Goal: Find specific page/section: Find specific page/section

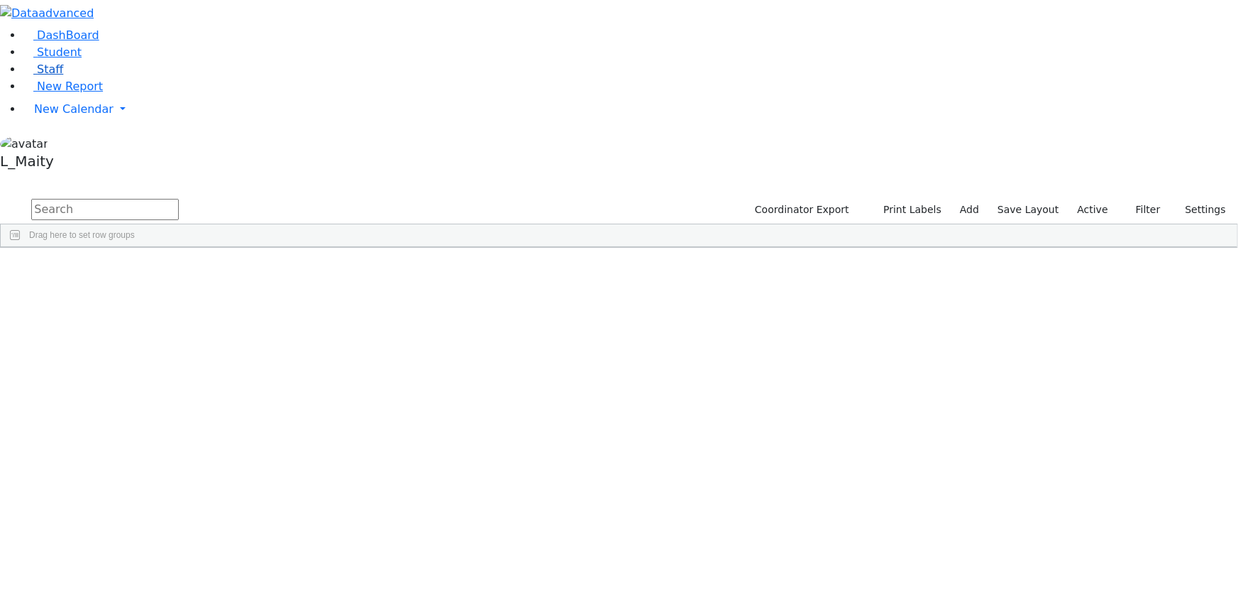
click at [63, 76] on link "Staff" at bounding box center [43, 68] width 40 height 13
click at [55, 59] on span "Student" at bounding box center [59, 51] width 45 height 13
click at [65, 116] on span "New Calendar" at bounding box center [73, 108] width 79 height 13
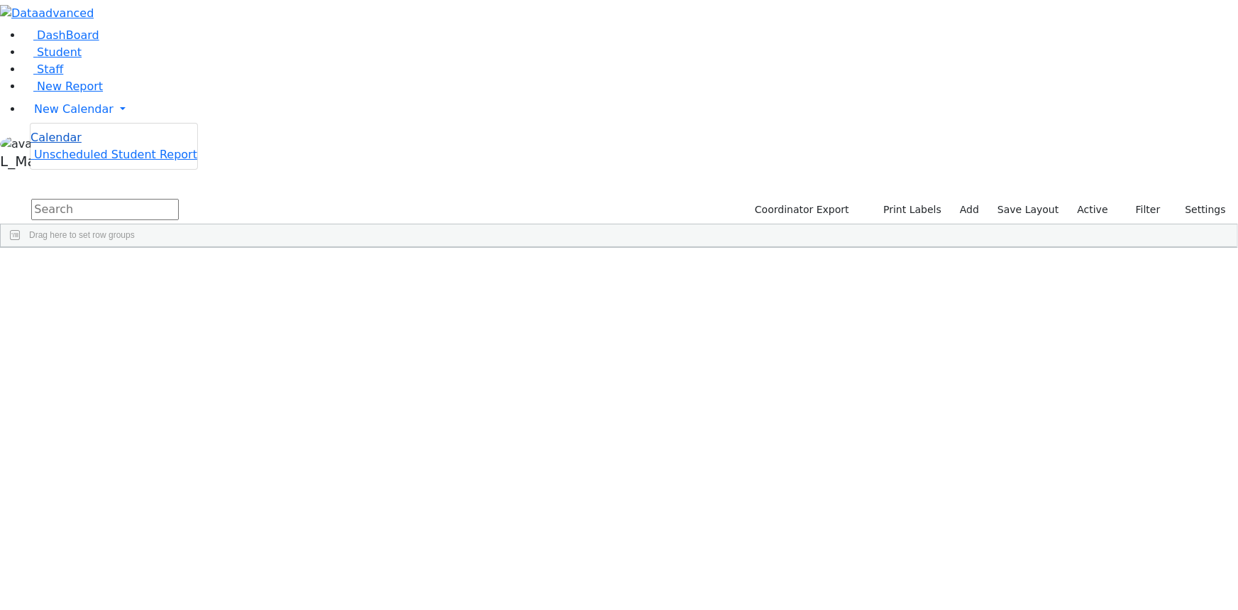
click at [79, 144] on span "Calendar" at bounding box center [56, 137] width 51 height 13
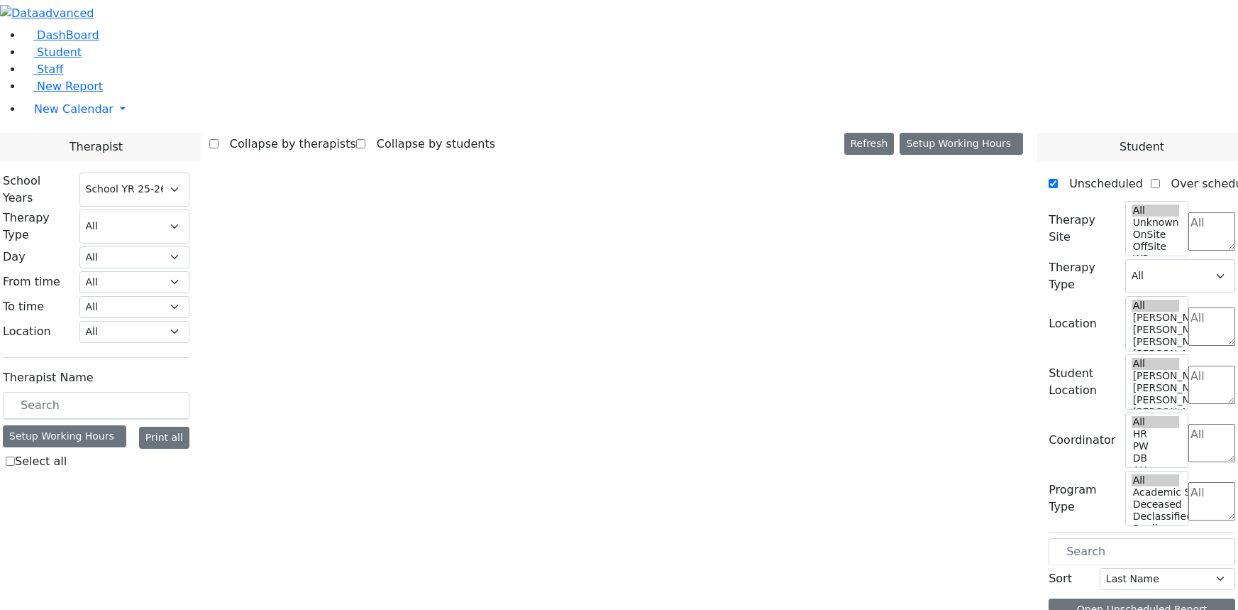
select select "212"
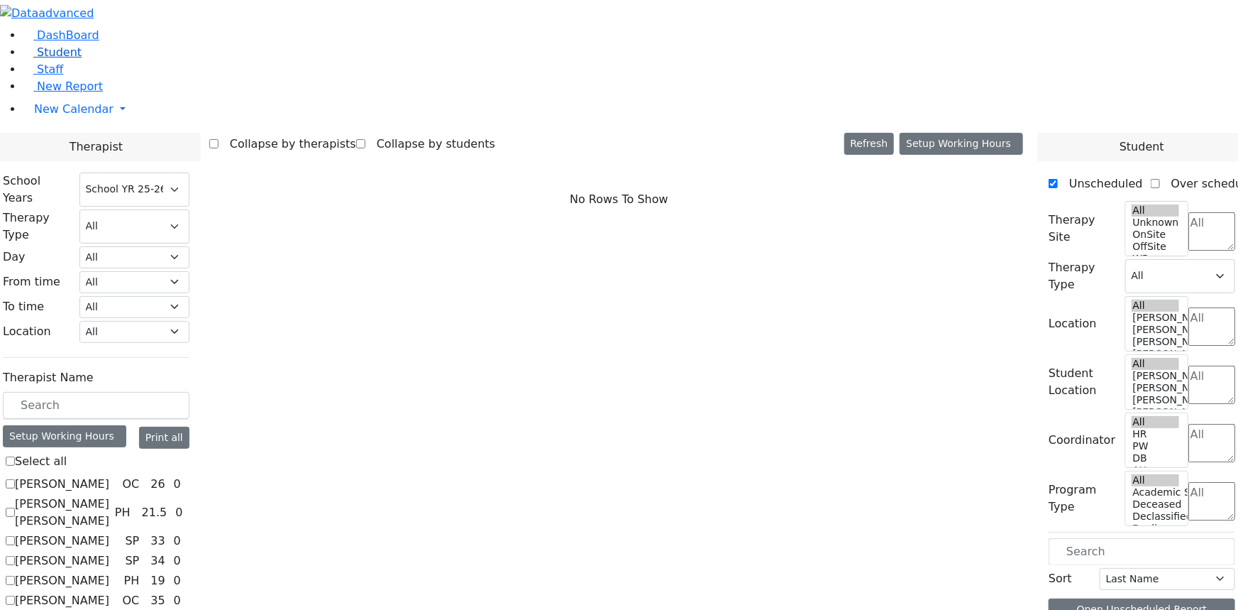
click at [64, 59] on span "Student" at bounding box center [59, 51] width 45 height 13
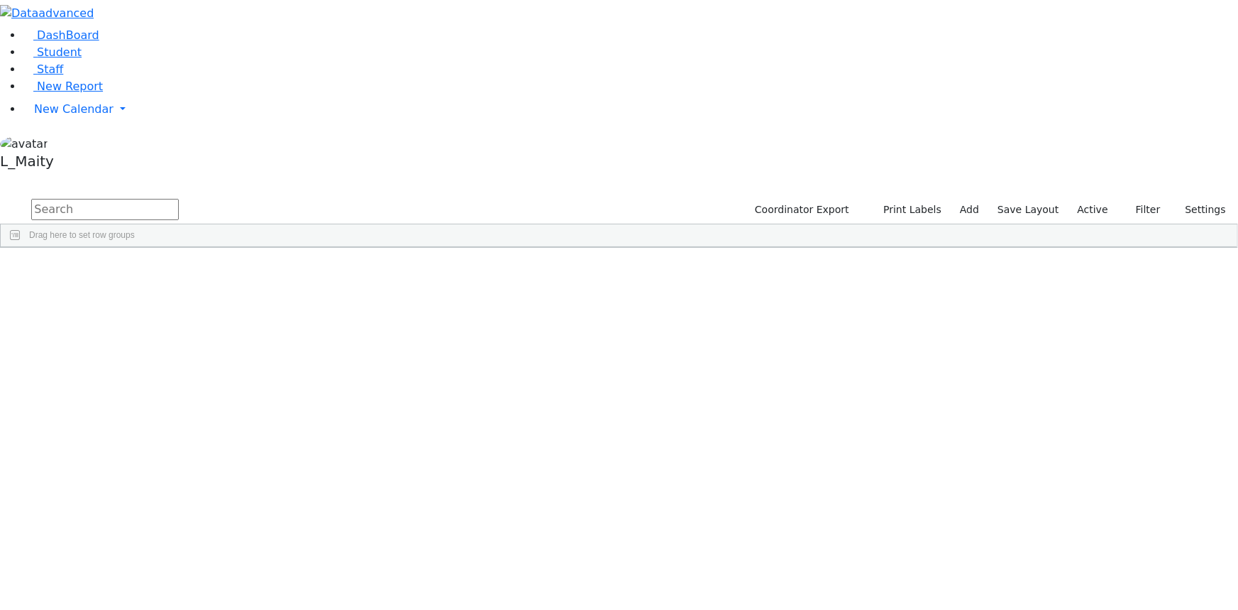
scroll to position [5355, 0]
click at [239, 338] on div "Mashy" at bounding box center [199, 347] width 80 height 19
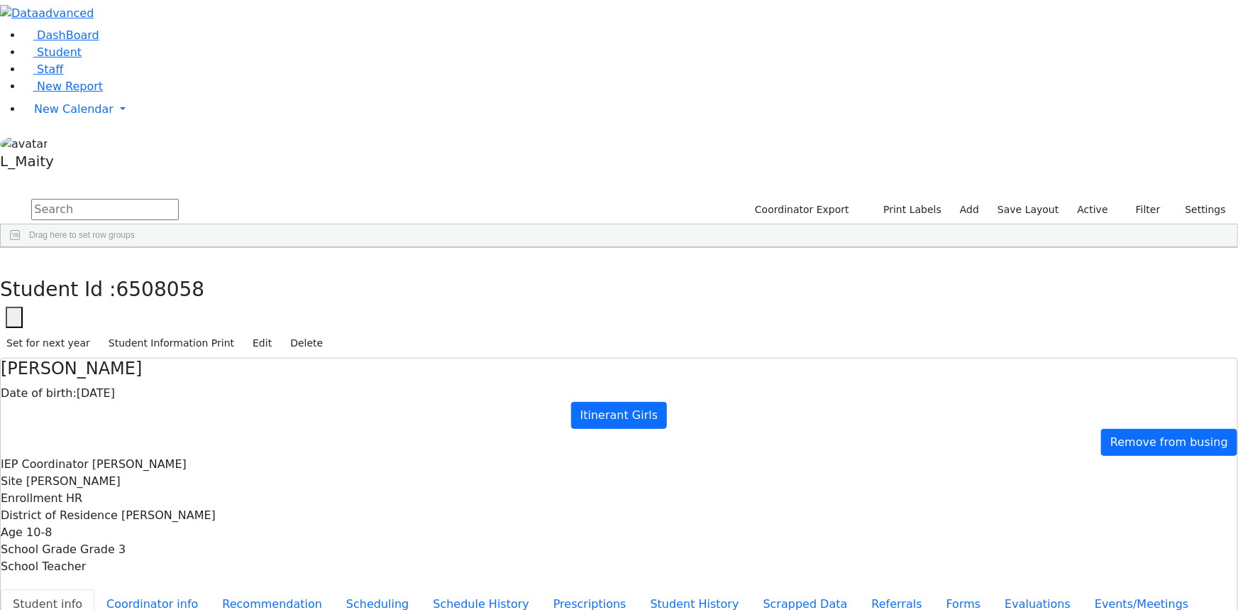
scroll to position [62, 0]
